Goal: Task Accomplishment & Management: Use online tool/utility

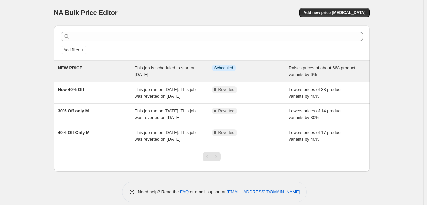
click at [133, 73] on div "NEW PRICE" at bounding box center [96, 71] width 77 height 13
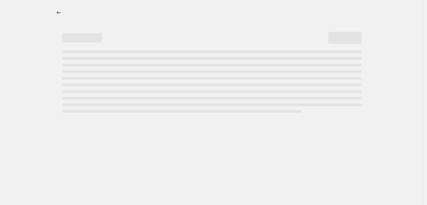
select select "percentage"
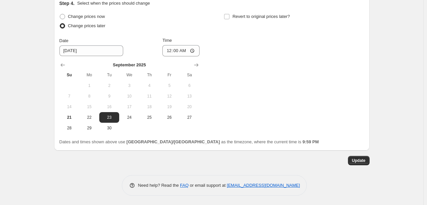
scroll to position [612, 0]
click at [92, 116] on span "22" at bounding box center [89, 117] width 15 height 5
type input "[DATE]"
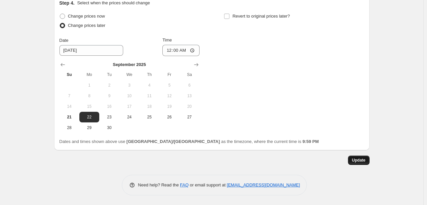
click at [363, 164] on button "Update" at bounding box center [359, 160] width 22 height 9
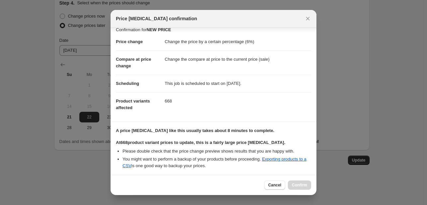
scroll to position [61, 0]
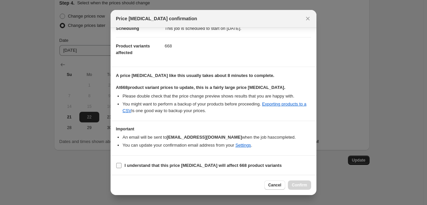
click at [119, 166] on input "I understand that this price [MEDICAL_DATA] will affect 668 product variants" at bounding box center [118, 165] width 5 height 5
checkbox input "true"
click at [302, 186] on span "Confirm" at bounding box center [299, 185] width 15 height 5
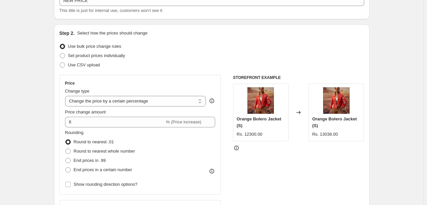
scroll to position [0, 0]
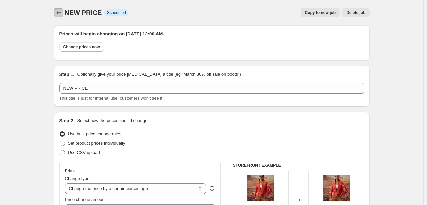
click at [61, 11] on icon "Price change jobs" at bounding box center [58, 12] width 7 height 7
